Goal: Task Accomplishment & Management: Complete application form

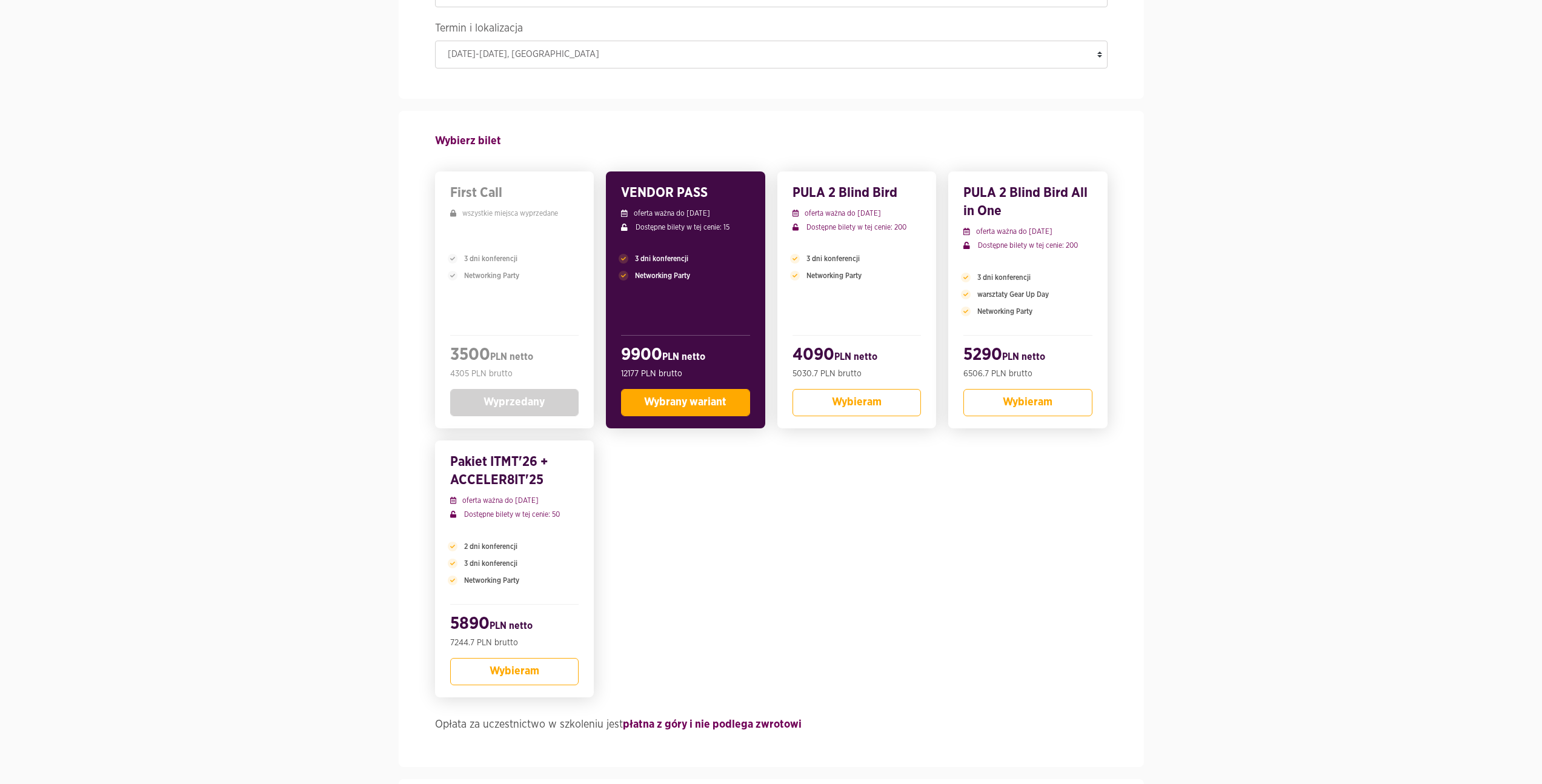
scroll to position [169, 0]
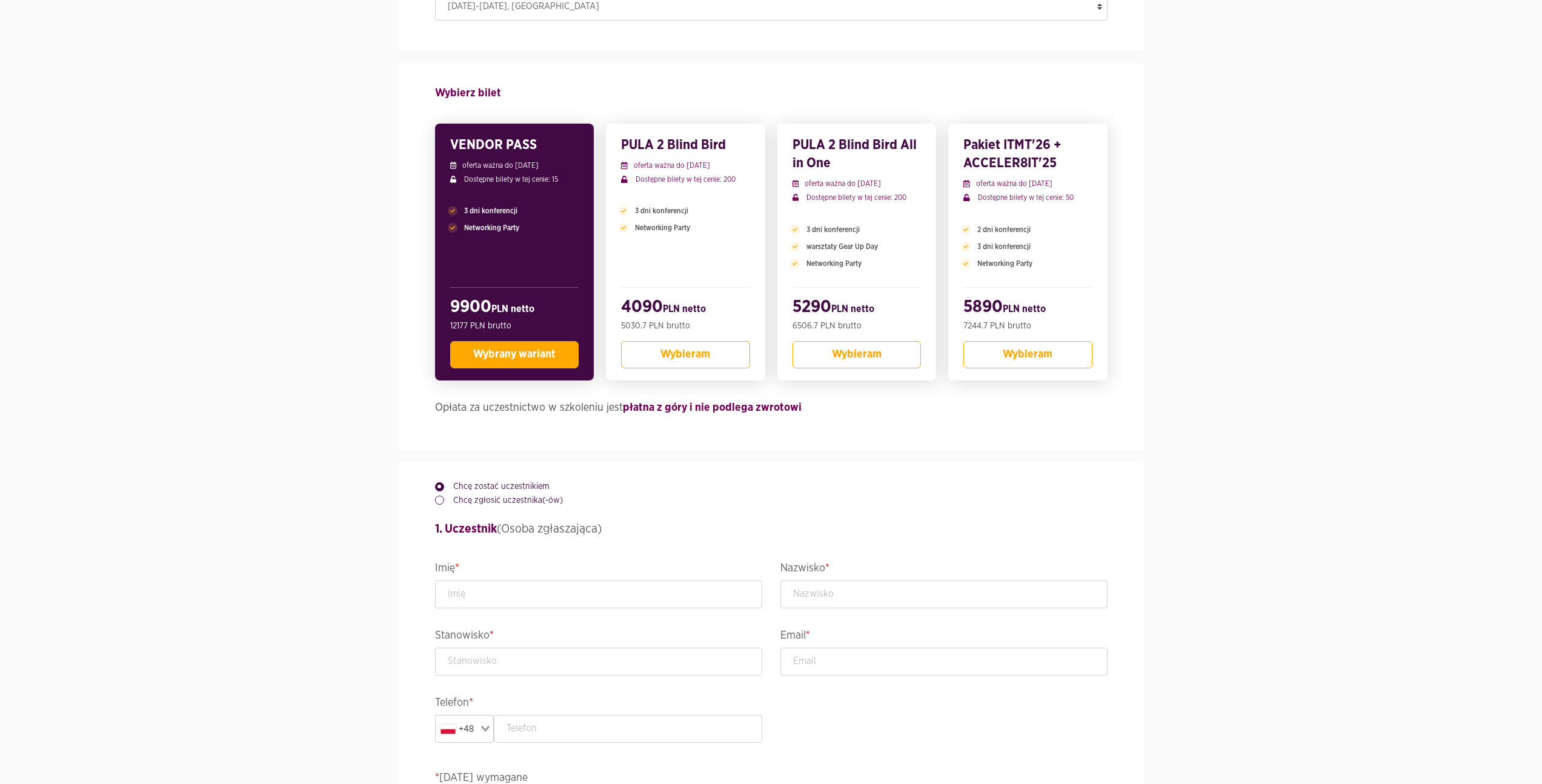
scroll to position [196, 0]
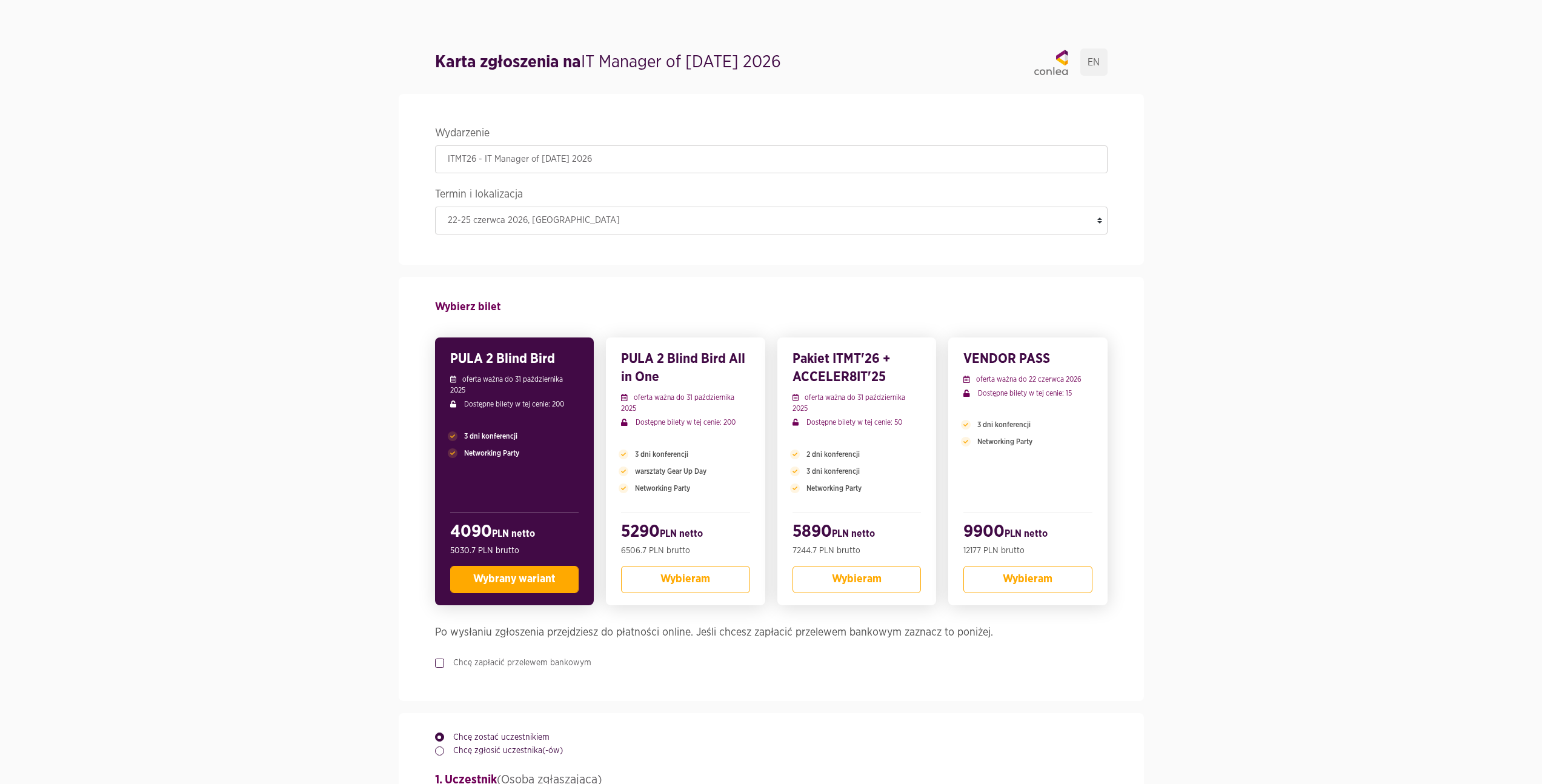
click at [517, 384] on p "oferta ważna do 31 października 2025" at bounding box center [514, 384] width 129 height 22
